Goal: Information Seeking & Learning: Find specific fact

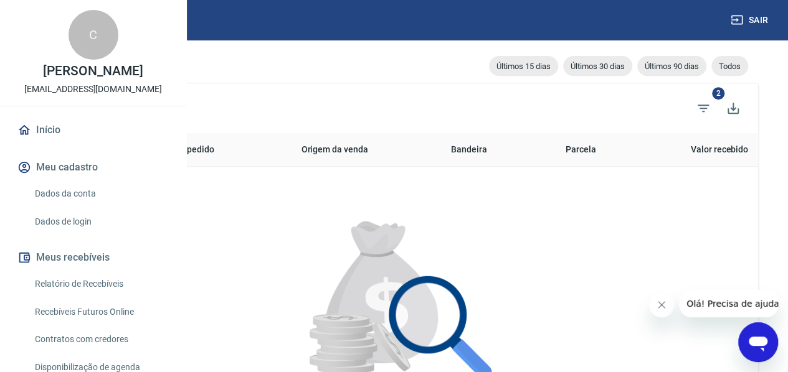
scroll to position [227, 0]
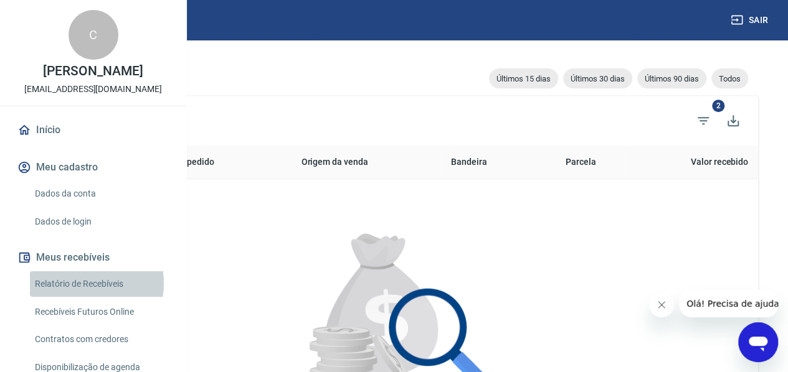
click at [76, 297] on link "Relatório de Recebíveis" at bounding box center [100, 285] width 141 height 26
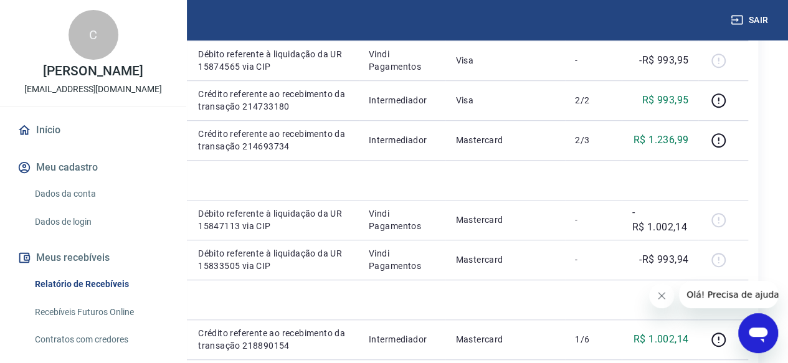
scroll to position [436, 0]
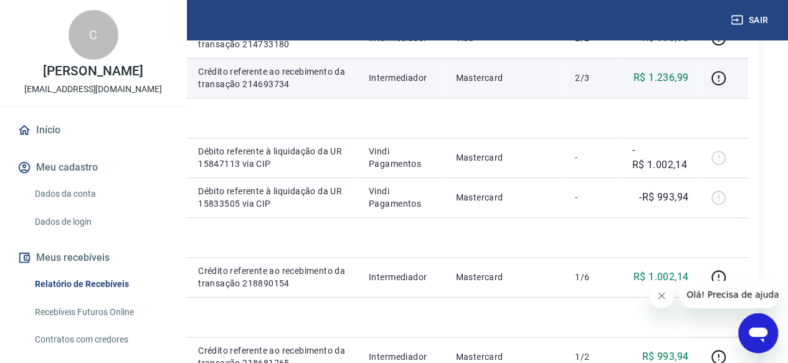
drag, startPoint x: 358, startPoint y: 237, endPoint x: 308, endPoint y: 237, distance: 49.2
click at [188, 98] on td "733902931" at bounding box center [154, 78] width 67 height 40
copy p "733902931"
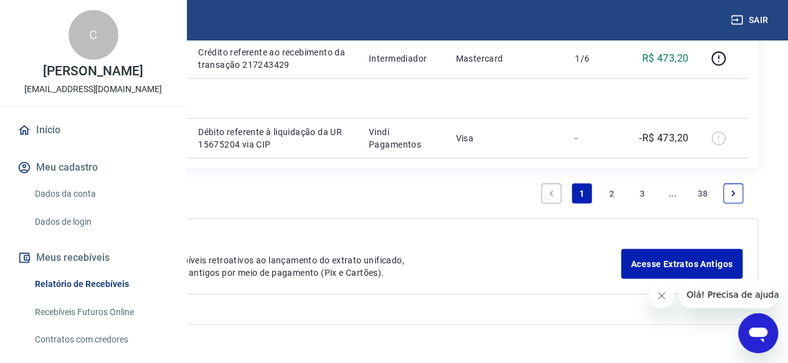
scroll to position [1973, 0]
click at [129, 343] on link "Vindi Pagamentos" at bounding box center [94, 341] width 70 height 10
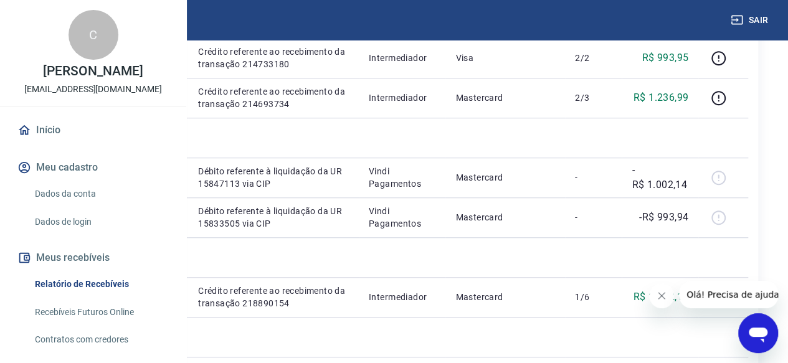
scroll to position [415, 0]
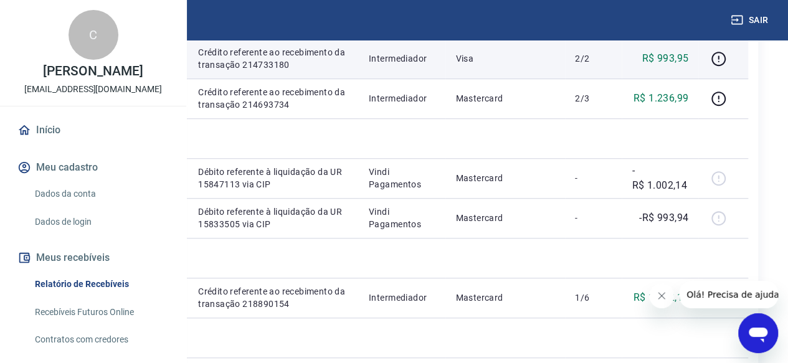
drag, startPoint x: 361, startPoint y: 184, endPoint x: 306, endPoint y: 182, distance: 54.8
click at [188, 78] on td "733998958" at bounding box center [154, 59] width 67 height 40
copy p "733998958"
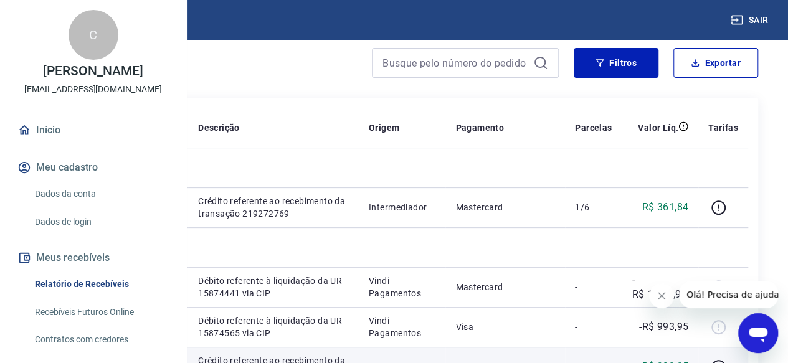
scroll to position [104, 0]
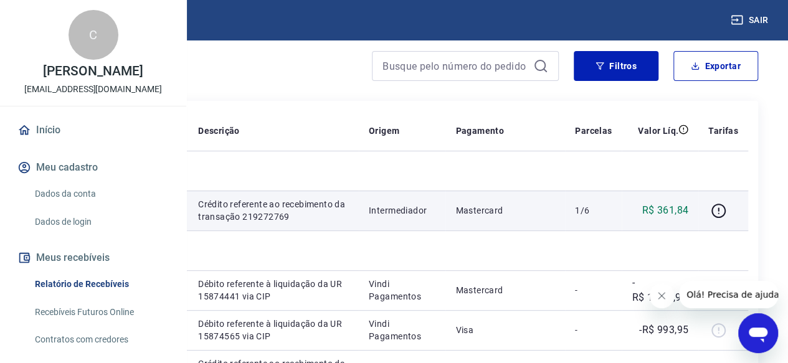
drag, startPoint x: 355, startPoint y: 227, endPoint x: 306, endPoint y: 225, distance: 48.6
click at [188, 225] on td "749610925" at bounding box center [154, 211] width 67 height 40
drag, startPoint x: 363, startPoint y: 227, endPoint x: 311, endPoint y: 226, distance: 52.3
click at [188, 226] on td "749610925" at bounding box center [154, 211] width 67 height 40
copy p "749610925"
